Goal: Information Seeking & Learning: Learn about a topic

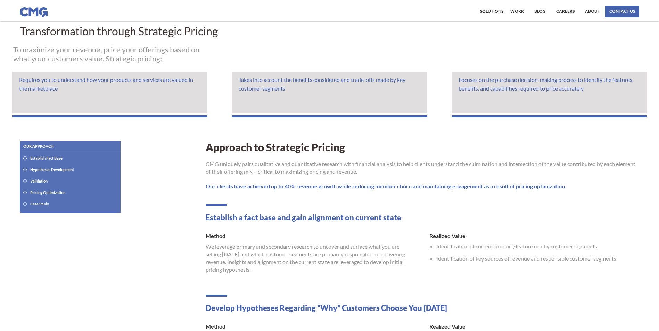
click at [37, 160] on div "Establish Fact Base" at bounding box center [46, 158] width 32 height 5
click at [497, 9] on div "Solutions" at bounding box center [491, 11] width 23 height 4
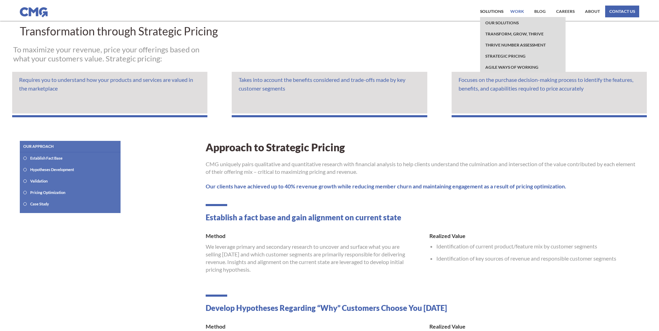
click at [517, 10] on link "work" at bounding box center [516, 12] width 17 height 12
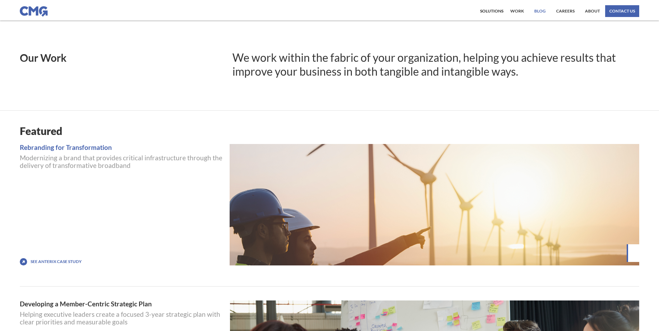
click at [541, 11] on link "Blog" at bounding box center [539, 11] width 15 height 12
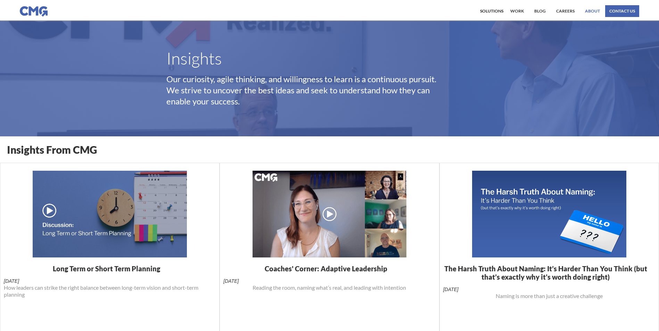
click at [597, 11] on link "About" at bounding box center [592, 11] width 18 height 12
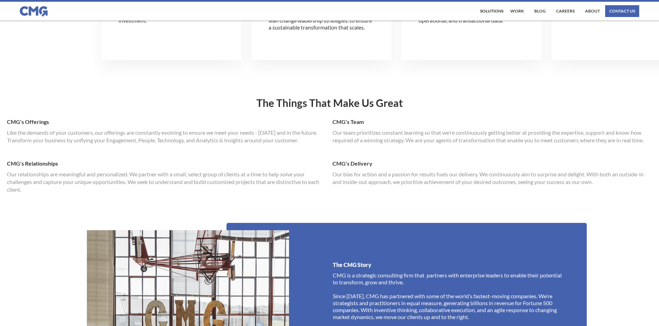
scroll to position [347, 0]
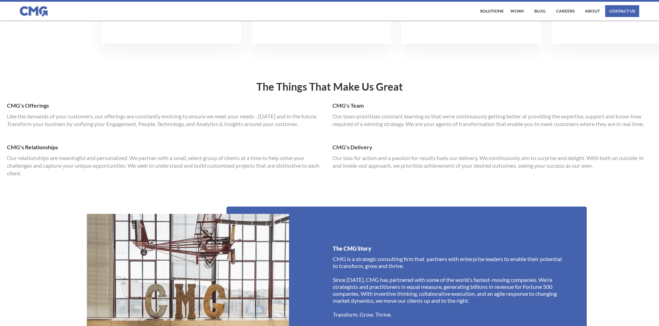
click at [350, 106] on h1 "CMG's Team" at bounding box center [492, 106] width 320 height 14
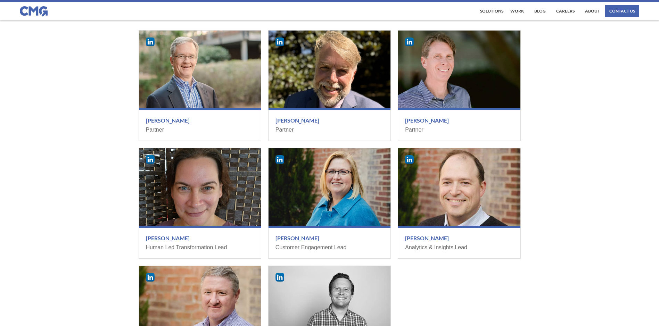
scroll to position [729, 0]
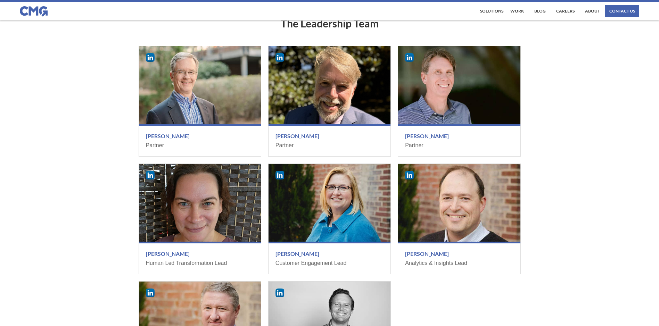
drag, startPoint x: 169, startPoint y: 143, endPoint x: 117, endPoint y: 144, distance: 51.4
click at [113, 145] on div "The Leadership Team Rich Beatty Partner Russ Lange Partner Mark Chinn Partner K…" at bounding box center [329, 194] width 659 height 395
click at [155, 140] on h3 "Rich Beatty" at bounding box center [200, 136] width 108 height 7
click at [168, 120] on div at bounding box center [200, 85] width 122 height 78
click at [176, 108] on div at bounding box center [200, 85] width 122 height 78
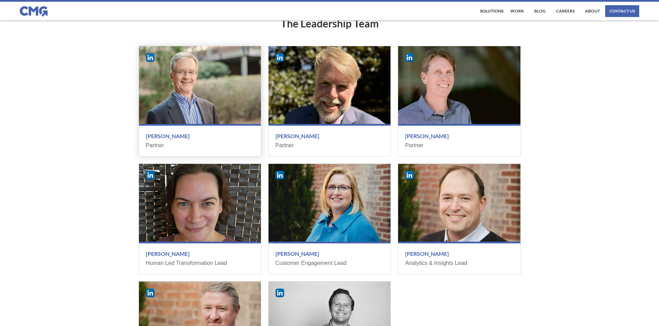
click at [170, 149] on div "Rich Beatty Partner" at bounding box center [200, 140] width 122 height 32
click at [165, 140] on h3 "Rich Beatty" at bounding box center [200, 136] width 108 height 7
click at [154, 149] on div "Partner" at bounding box center [200, 146] width 108 height 8
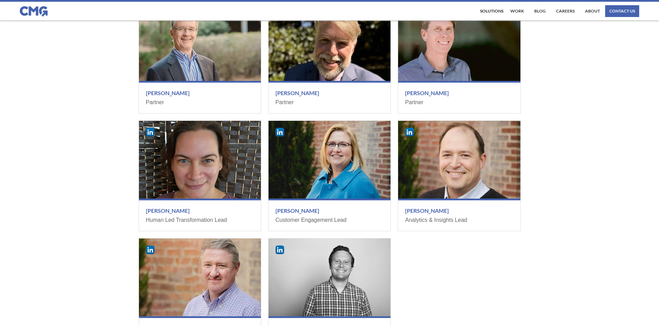
scroll to position [764, 0]
